Goal: Information Seeking & Learning: Learn about a topic

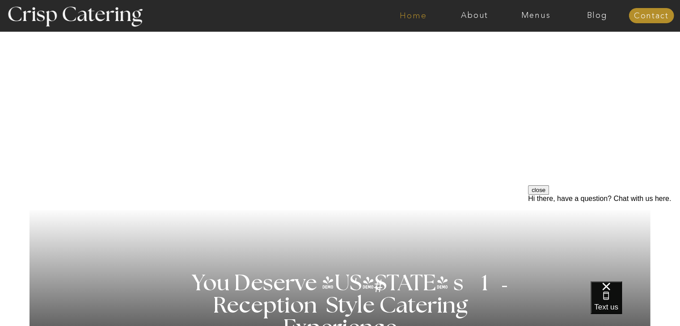
click at [406, 17] on nav "Home" at bounding box center [413, 15] width 61 height 9
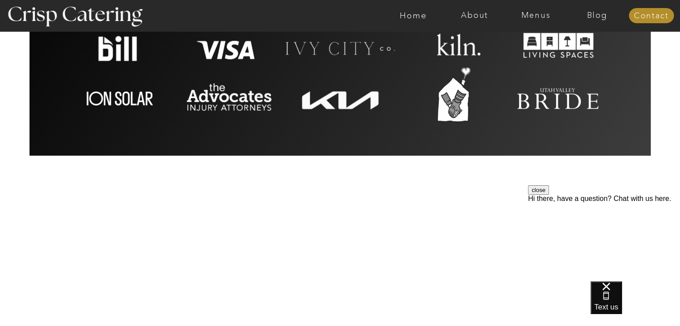
scroll to position [1968, 0]
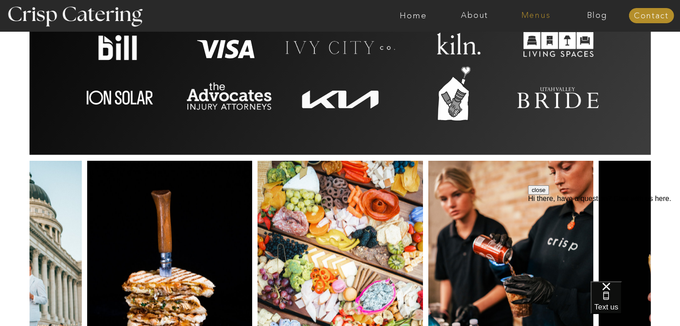
click at [538, 18] on nav "Menus" at bounding box center [535, 15] width 61 height 9
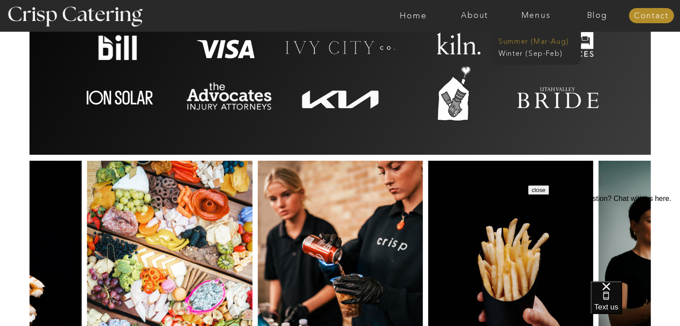
click at [533, 41] on nav "Summer (Mar-Aug)" at bounding box center [539, 40] width 80 height 8
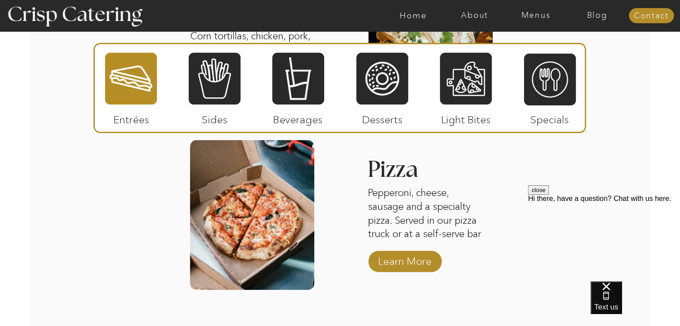
scroll to position [1208, 0]
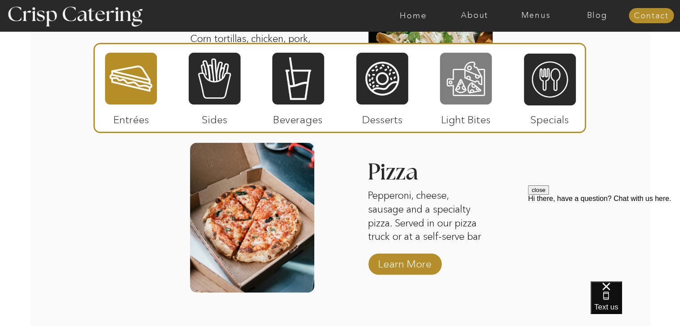
click at [470, 92] on div at bounding box center [466, 79] width 52 height 54
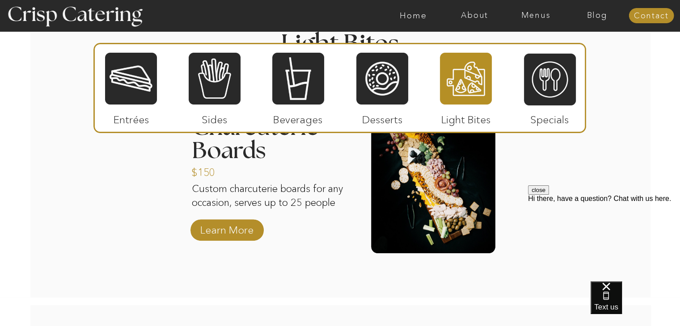
scroll to position [894, 0]
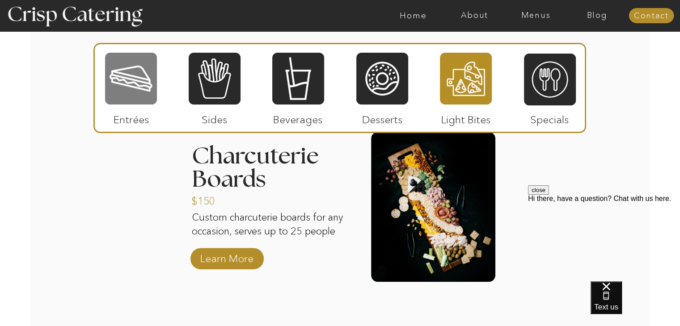
click at [136, 83] on div at bounding box center [131, 79] width 52 height 54
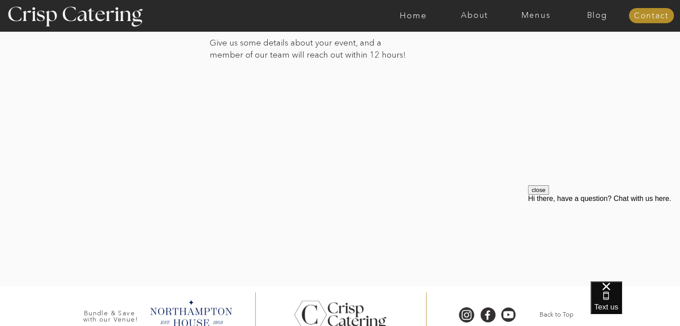
scroll to position [1834, 0]
